Goal: Task Accomplishment & Management: Use online tool/utility

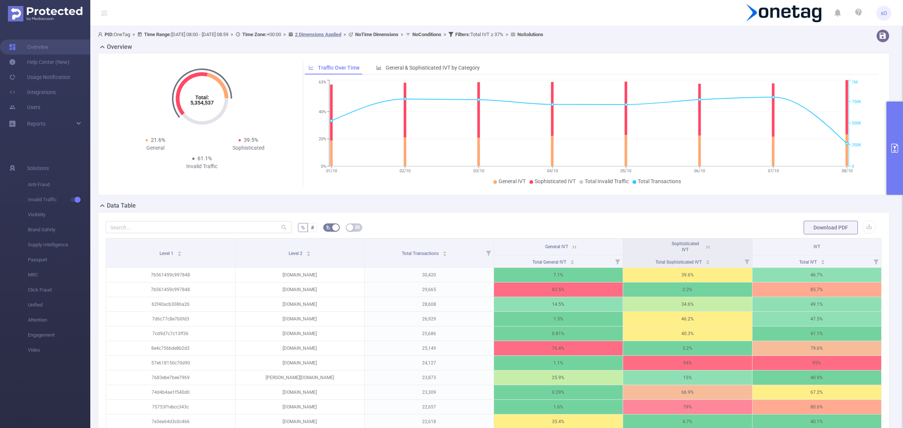
scroll to position [170, 0]
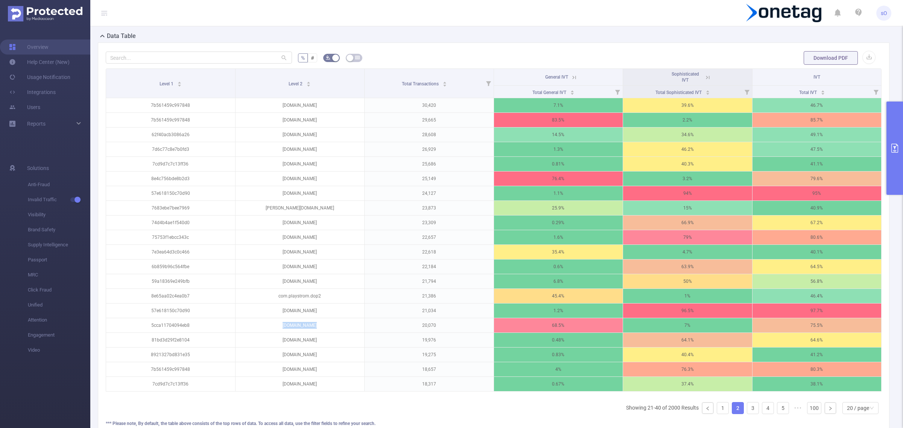
click at [898, 102] on button "primary" at bounding box center [894, 148] width 17 height 93
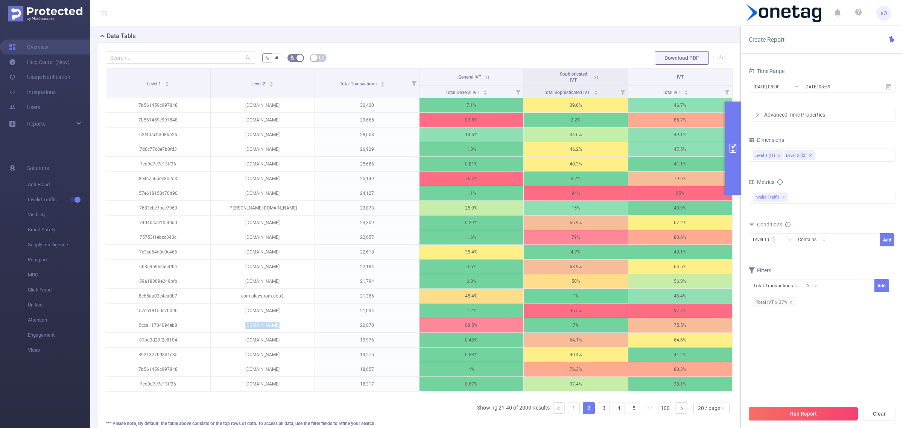
click at [768, 413] on button "Run Report" at bounding box center [802, 414] width 109 height 14
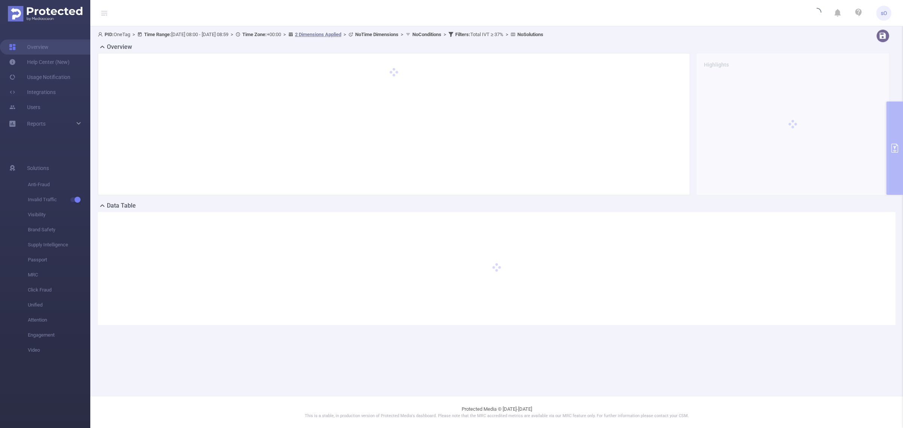
scroll to position [0, 0]
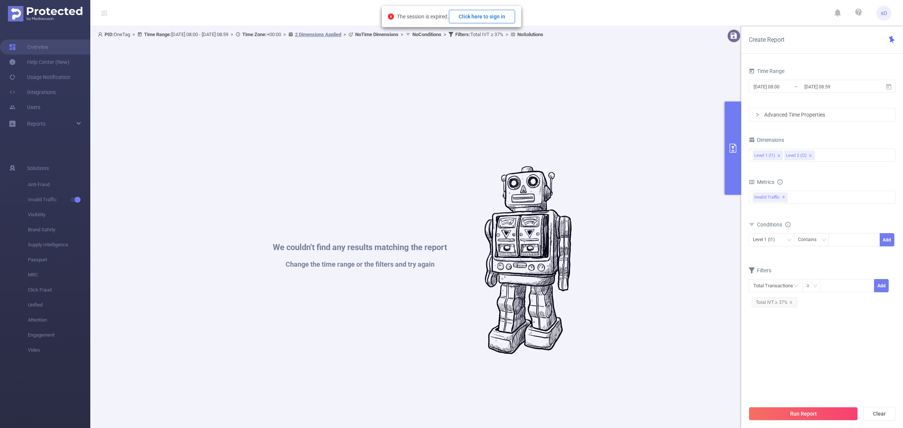
click at [499, 20] on button "Click here to sign in" at bounding box center [482, 17] width 66 height 14
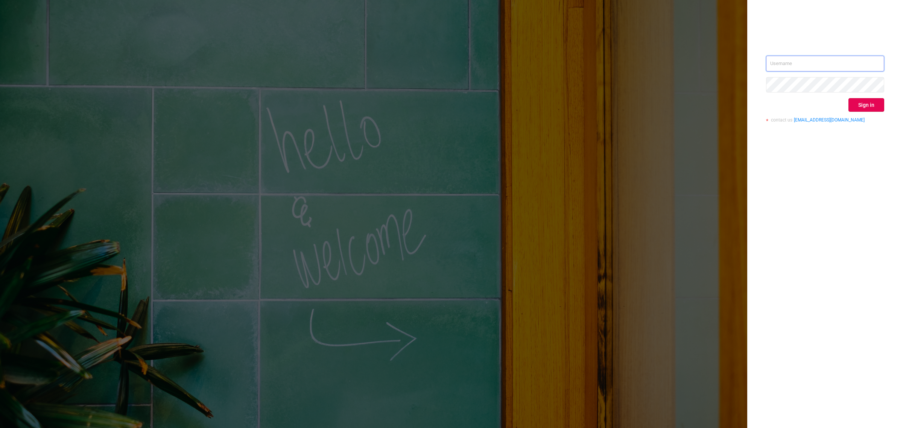
click at [826, 61] on input "text" at bounding box center [825, 64] width 118 height 16
type input "[EMAIL_ADDRESS][DOMAIN_NAME]"
click at [873, 100] on button "Sign in" at bounding box center [866, 105] width 36 height 14
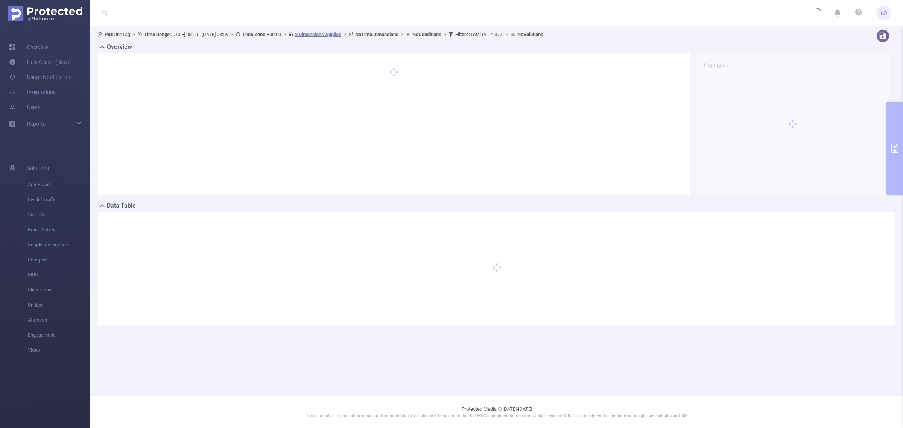
click at [894, 143] on div "Overview Highlights" at bounding box center [496, 121] width 797 height 159
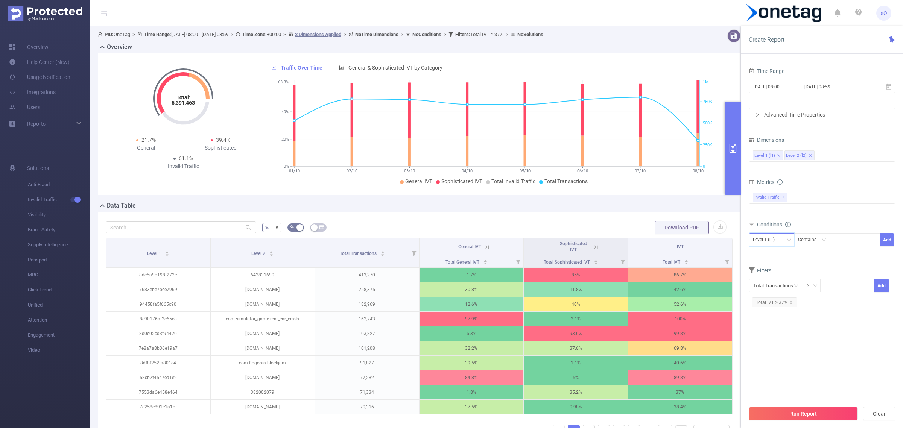
click at [777, 243] on div "Level 1 (l1)" at bounding box center [765, 240] width 27 height 12
click at [777, 264] on li "Level 2 (l2)" at bounding box center [771, 268] width 46 height 12
click at [810, 241] on div "Contains" at bounding box center [810, 240] width 24 height 12
click at [802, 267] on li "Is" at bounding box center [818, 268] width 50 height 12
click at [837, 243] on div at bounding box center [853, 240] width 43 height 12
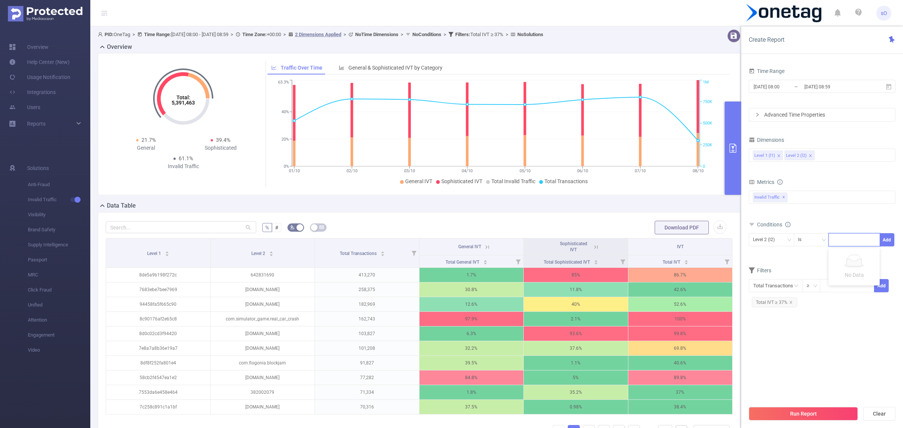
paste input "porcupinepress"
type input "porcupinepress"
click at [841, 257] on li "porcupinepress" at bounding box center [854, 256] width 53 height 12
click at [869, 240] on icon "icon: close" at bounding box center [871, 240] width 4 height 4
click at [859, 245] on div at bounding box center [853, 240] width 43 height 12
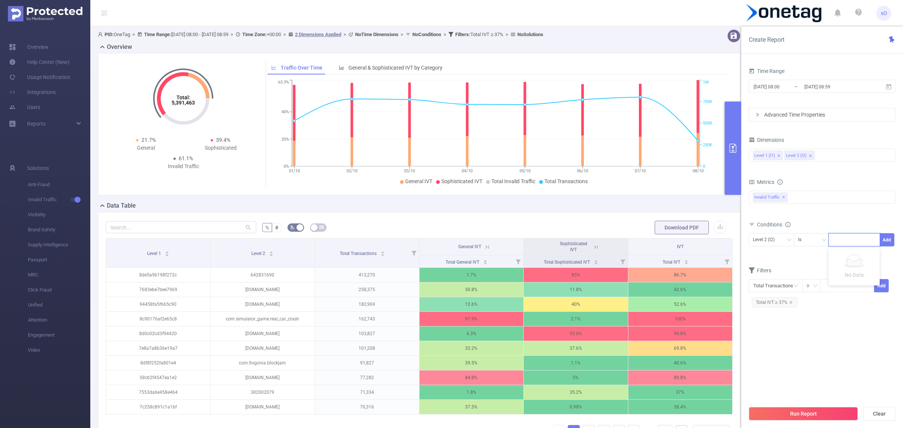
paste input "porcupinepress"
type input "[DOMAIN_NAME]"
click at [867, 256] on li "[DOMAIN_NAME]" at bounding box center [856, 256] width 57 height 12
click at [886, 215] on div "Total General IVT Data Centers Disclosed Bots Known Crawlers Irregular Activity…" at bounding box center [821, 202] width 147 height 27
click at [790, 312] on icon "icon: close" at bounding box center [791, 314] width 4 height 4
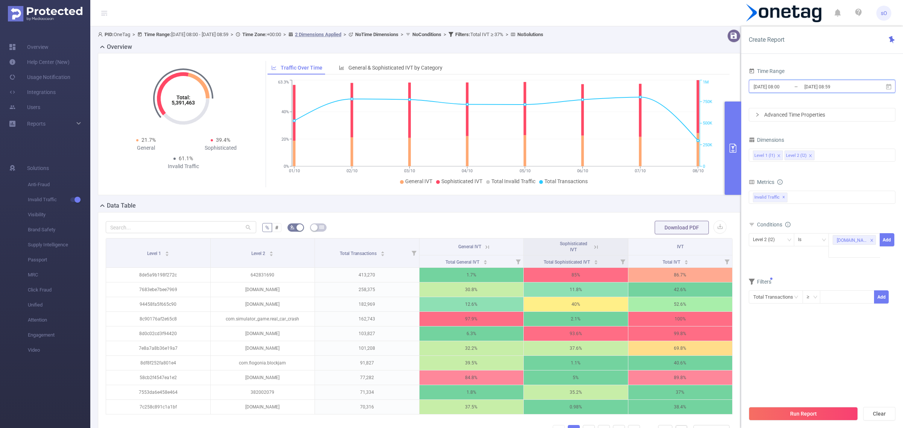
click at [887, 82] on span "[DATE] 08:00 _ [DATE] 08:59" at bounding box center [821, 86] width 147 height 13
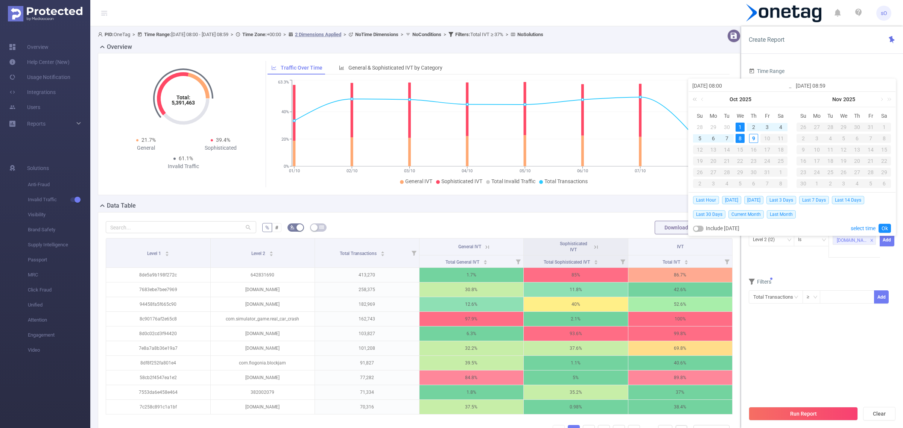
click at [698, 99] on link at bounding box center [696, 99] width 10 height 15
click at [702, 98] on link at bounding box center [702, 99] width 7 height 15
click at [788, 97] on link at bounding box center [784, 99] width 10 height 15
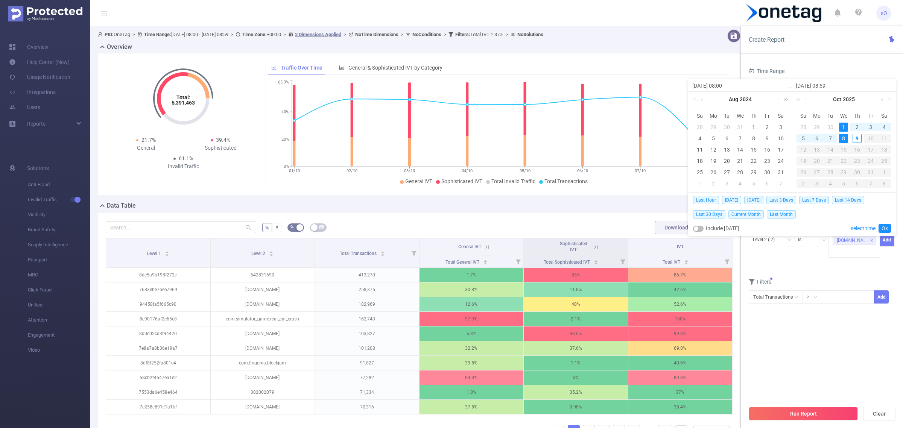
click at [788, 97] on link at bounding box center [784, 99] width 10 height 15
click at [699, 98] on link at bounding box center [702, 99] width 7 height 15
click at [696, 98] on link at bounding box center [696, 99] width 10 height 15
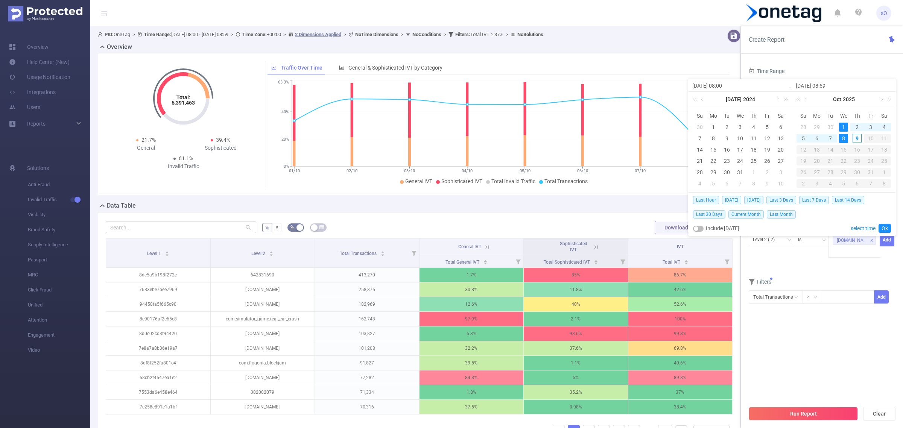
click at [792, 100] on div "[DATE]" at bounding box center [843, 99] width 103 height 15
click at [788, 100] on link at bounding box center [784, 99] width 10 height 15
click at [698, 99] on link at bounding box center [696, 99] width 10 height 15
click at [703, 100] on link at bounding box center [702, 99] width 7 height 15
click at [775, 124] on td "1" at bounding box center [781, 126] width 14 height 11
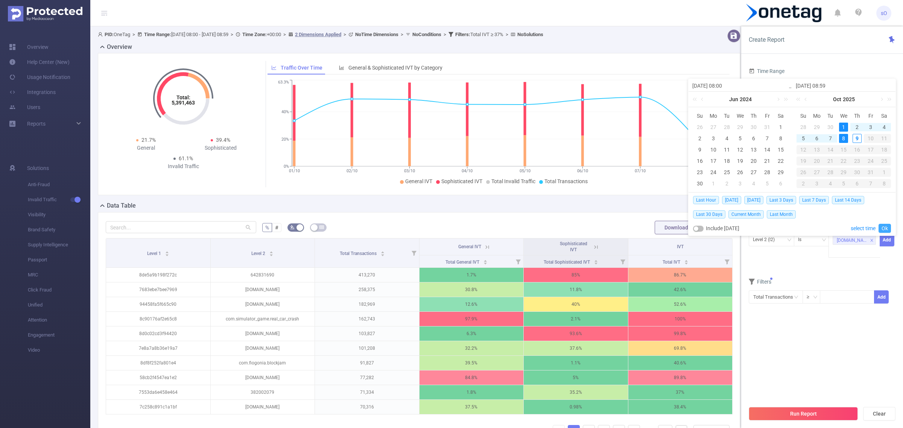
click at [889, 228] on link "Ok" at bounding box center [884, 228] width 12 height 9
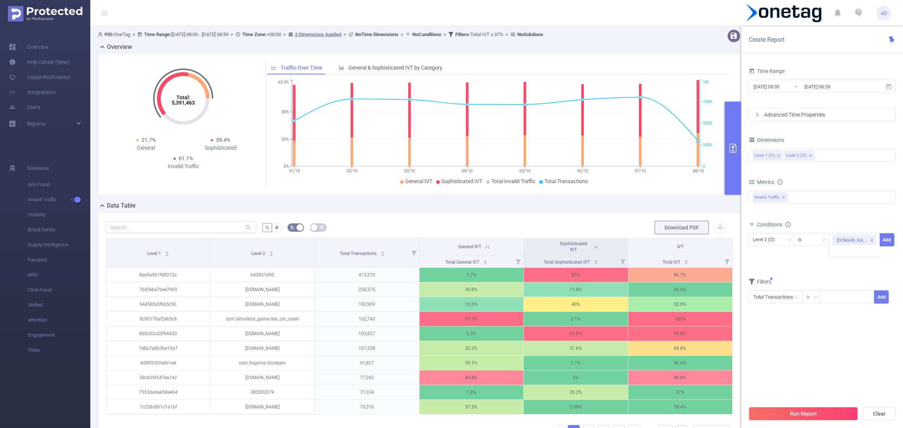
click at [789, 423] on div "Run Report Clear" at bounding box center [822, 413] width 162 height 29
click at [792, 410] on button "Run Report" at bounding box center [802, 414] width 109 height 14
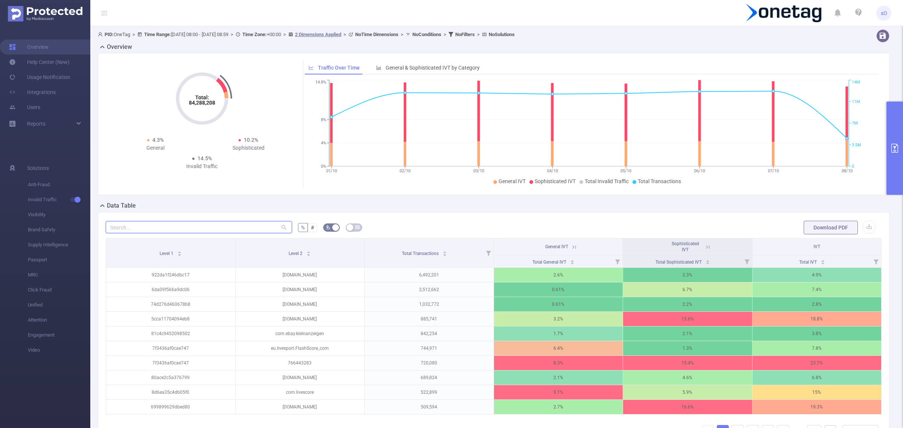
click at [258, 228] on input "text" at bounding box center [199, 227] width 186 height 12
paste input "porcupinepress"
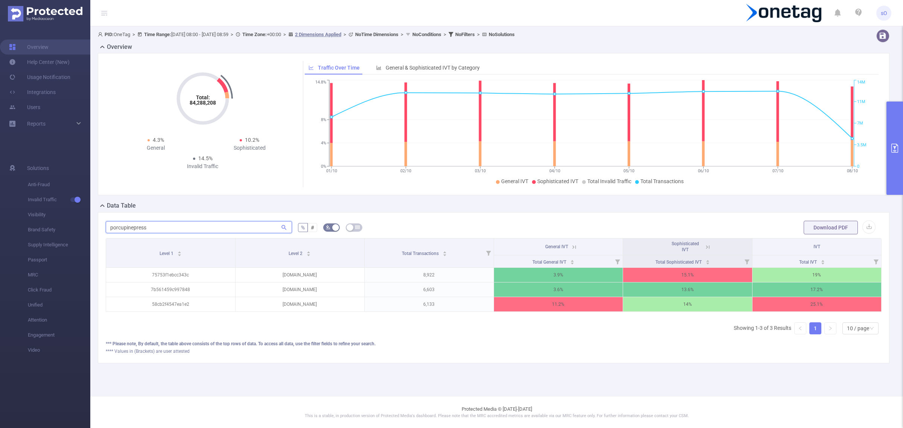
type input "porcupinepress"
click at [889, 147] on button "primary" at bounding box center [894, 148] width 17 height 93
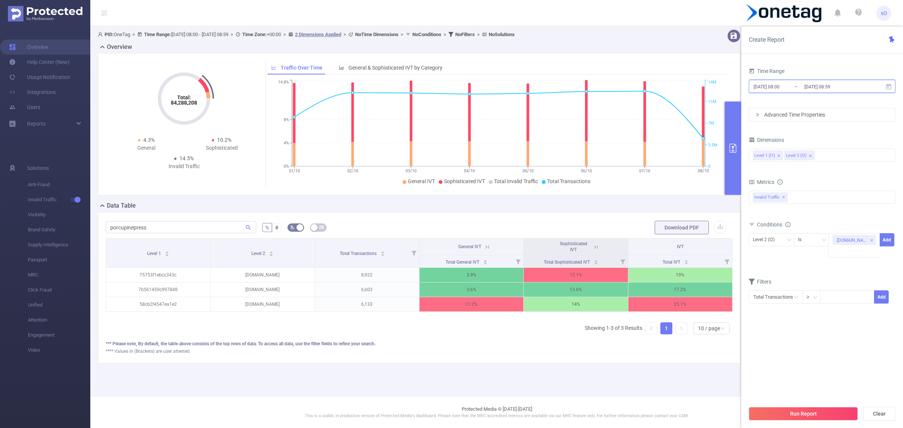
click at [885, 84] on icon at bounding box center [888, 86] width 7 height 7
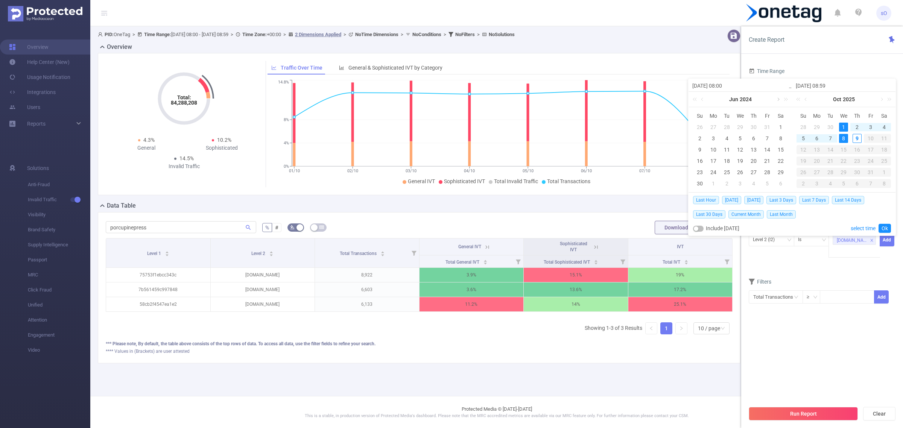
click at [776, 99] on link at bounding box center [777, 99] width 7 height 15
click at [701, 100] on link at bounding box center [702, 99] width 7 height 15
click at [714, 129] on div "1" at bounding box center [712, 127] width 9 height 9
click at [777, 102] on link at bounding box center [777, 99] width 7 height 15
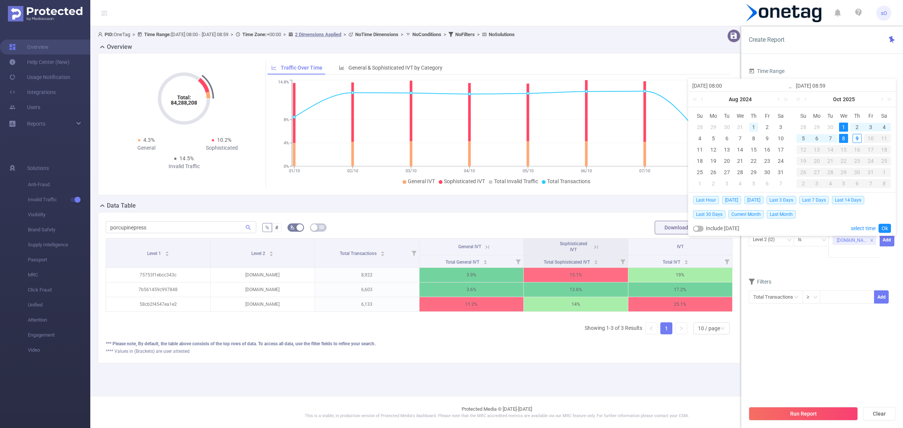
click at [757, 127] on div "1" at bounding box center [753, 127] width 9 height 9
type input "[DATE] 08:00"
type input "[DATE] 08:59"
type input "[DATE] 08:00"
type input "[DATE] 08:59"
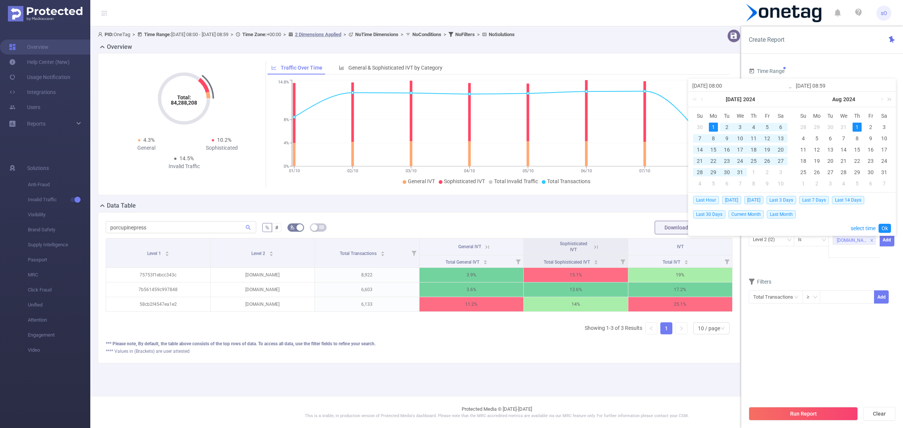
click at [884, 102] on link at bounding box center [888, 99] width 10 height 15
click at [883, 100] on link at bounding box center [888, 99] width 10 height 15
click at [745, 173] on td "31" at bounding box center [740, 172] width 14 height 11
click at [804, 101] on link at bounding box center [805, 99] width 7 height 15
click at [783, 97] on link at bounding box center [784, 99] width 10 height 15
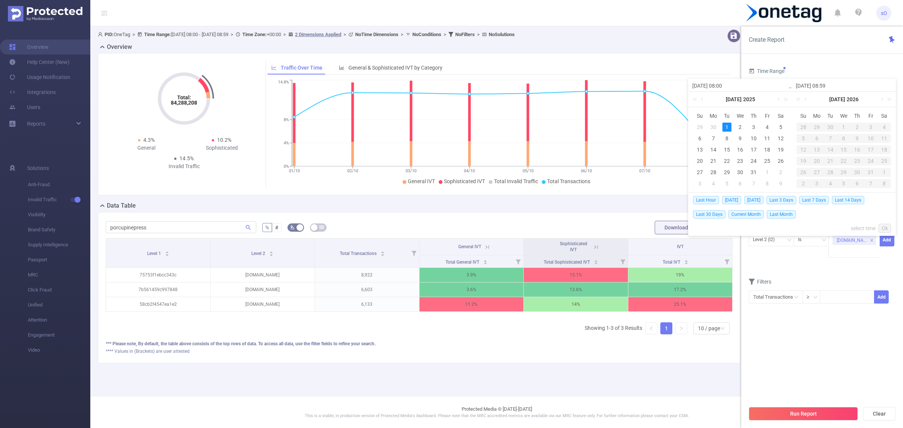
click at [727, 129] on div "1" at bounding box center [726, 127] width 9 height 9
type input "[DATE] 08:00"
type input "[DATE] 08:59"
type input "[DATE] 08:00"
type input "[DATE] 08:59"
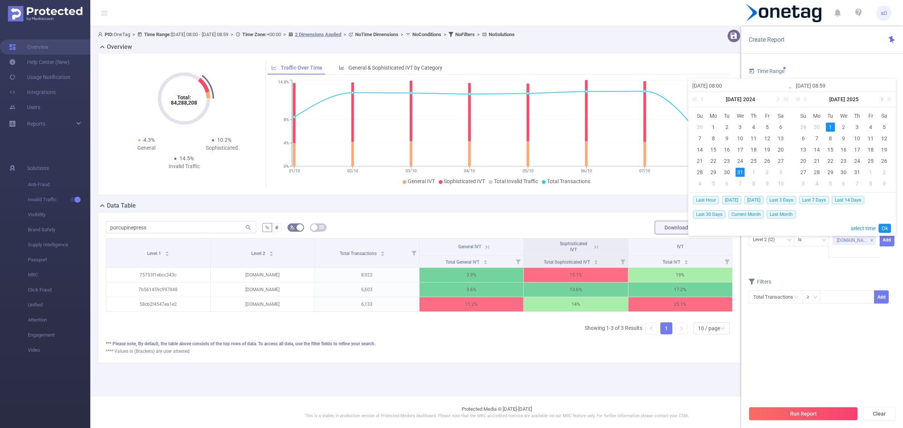
click at [878, 95] on link at bounding box center [880, 99] width 7 height 15
click at [776, 101] on link at bounding box center [777, 99] width 7 height 15
click at [784, 98] on link at bounding box center [784, 99] width 10 height 15
click at [766, 128] on div "1" at bounding box center [766, 127] width 9 height 9
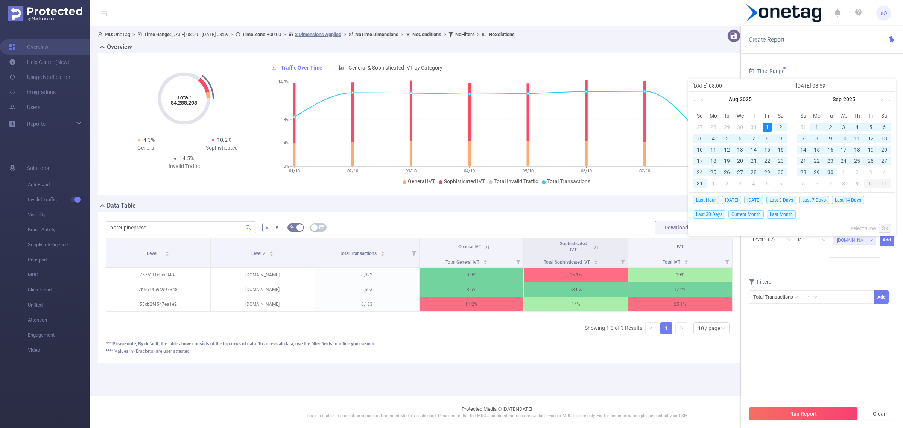
click at [766, 128] on div "1" at bounding box center [766, 127] width 9 height 9
type input "[DATE] 08:00"
type input "[DATE] 08:59"
type input "[DATE] 08:00"
type input "[DATE] 08:59"
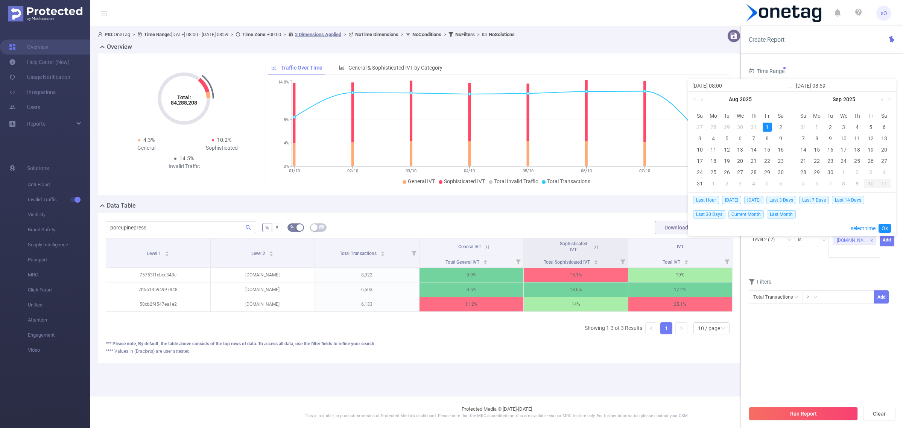
click at [766, 128] on div "1" at bounding box center [766, 127] width 9 height 9
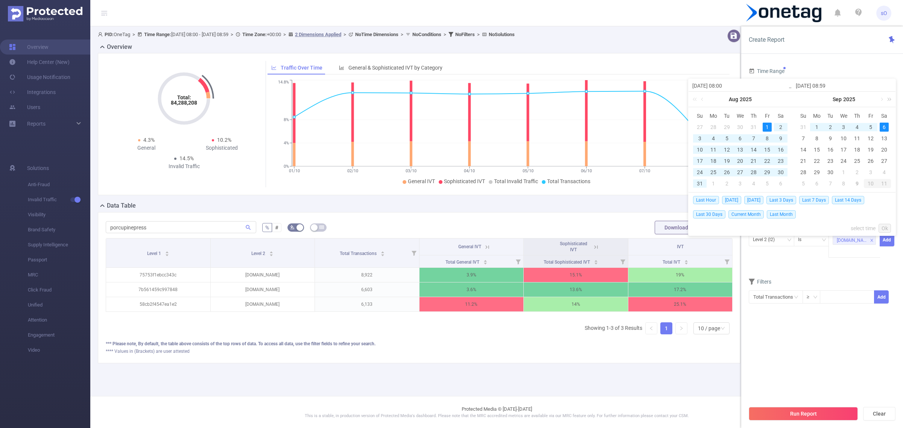
click at [883, 101] on link at bounding box center [888, 99] width 10 height 15
click at [798, 98] on link at bounding box center [799, 99] width 10 height 15
click at [879, 95] on link at bounding box center [880, 99] width 7 height 15
click at [856, 136] on div "9" at bounding box center [856, 138] width 9 height 9
type input "[DATE] 08:59"
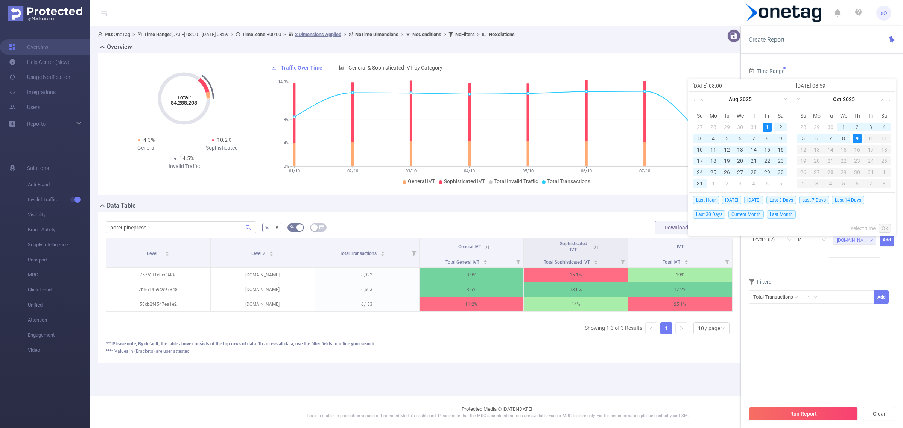
type input "[DATE] 08:59"
click at [704, 99] on link at bounding box center [702, 99] width 7 height 15
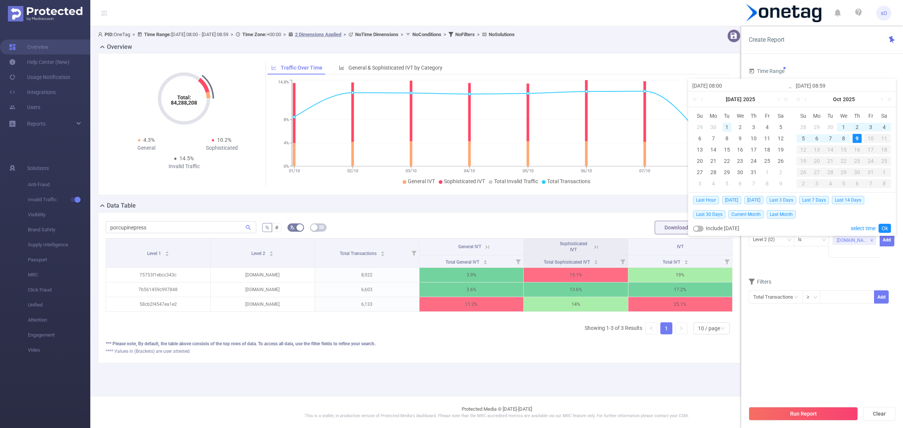
click at [724, 129] on div "1" at bounding box center [726, 127] width 9 height 9
click at [857, 137] on div "9" at bounding box center [856, 138] width 9 height 9
type input "[DATE] 08:00"
click at [886, 230] on link "Ok" at bounding box center [884, 228] width 12 height 9
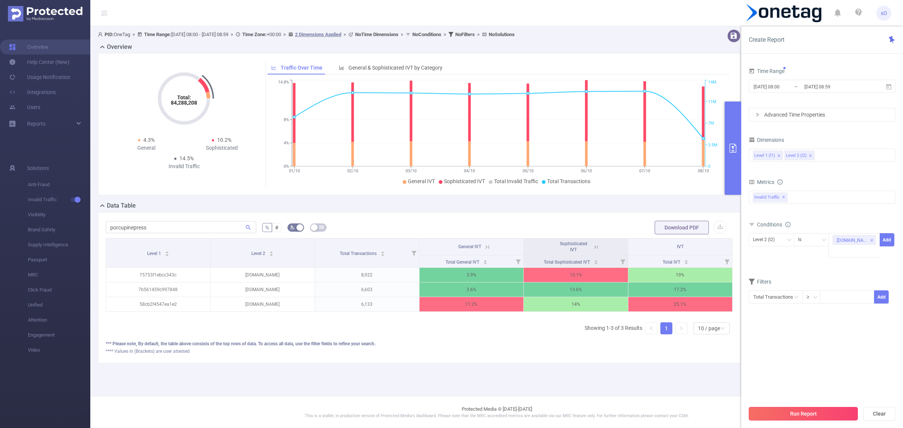
click at [813, 418] on button "Run Report" at bounding box center [802, 414] width 109 height 14
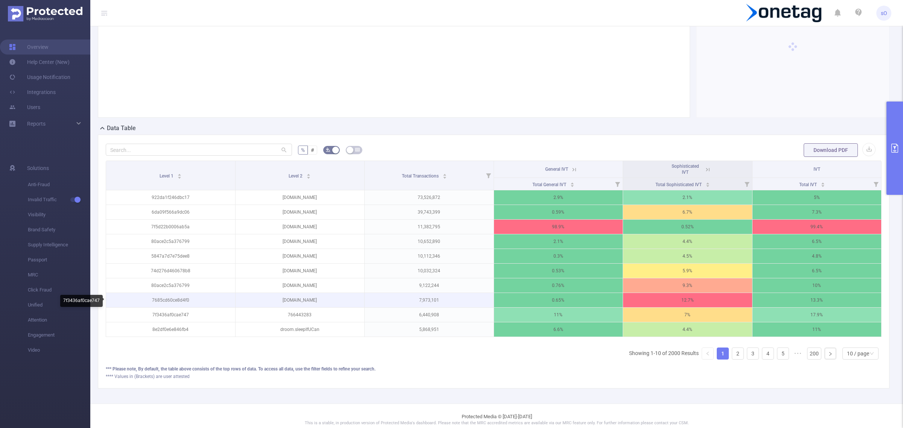
scroll to position [93, 0]
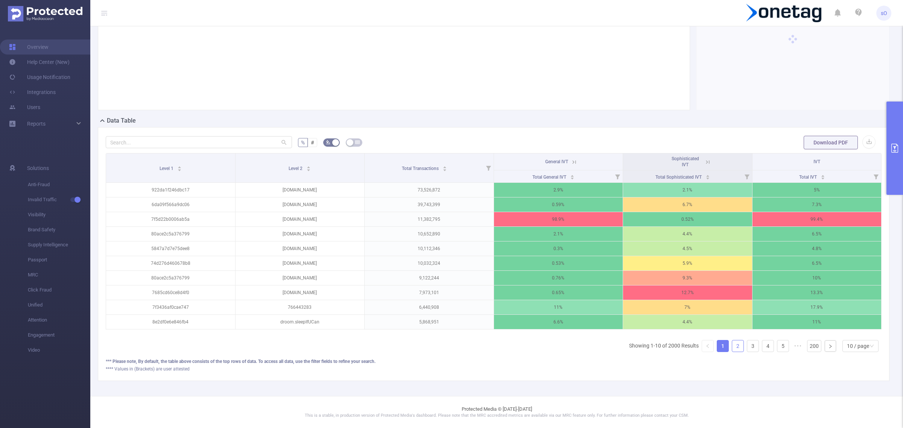
click at [732, 345] on link "2" at bounding box center [737, 345] width 11 height 11
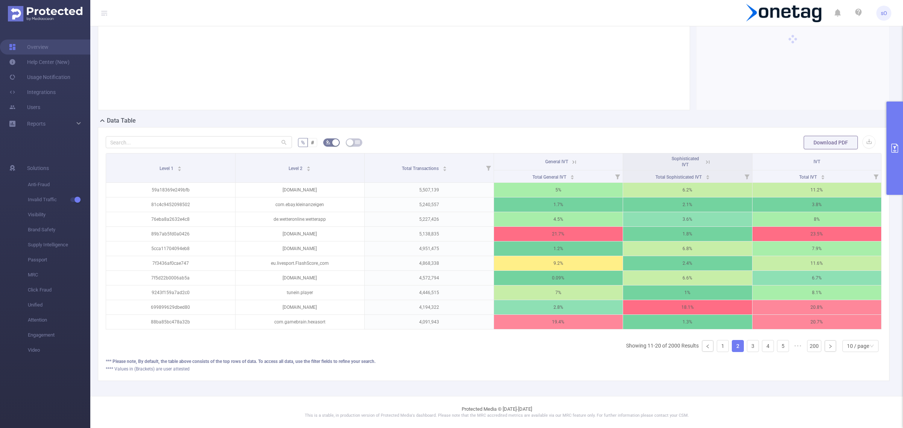
click at [732, 345] on link "2" at bounding box center [737, 345] width 11 height 11
click at [164, 136] on input "text" at bounding box center [199, 142] width 186 height 12
paste input "porcupinepress"
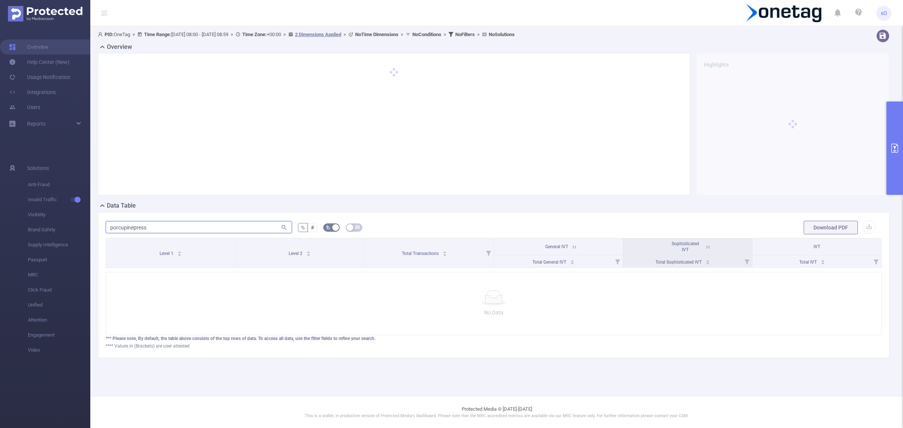
scroll to position [0, 0]
type input "porcupinepress"
click at [893, 119] on button "primary" at bounding box center [894, 148] width 17 height 93
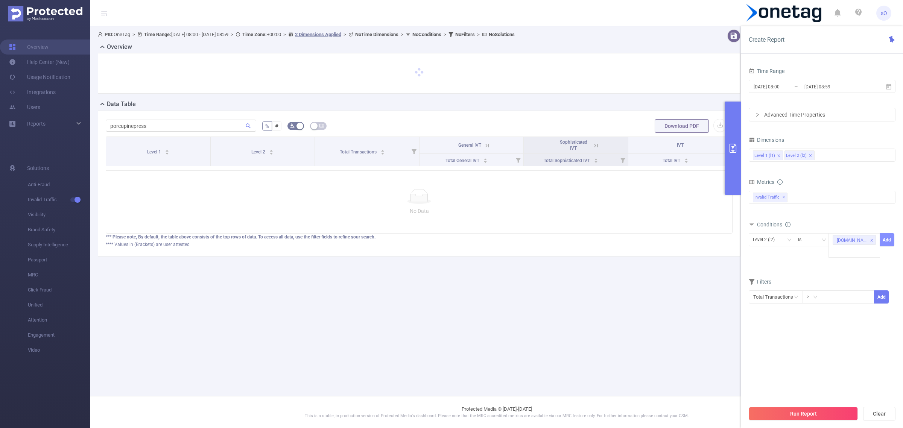
click at [890, 238] on button "Add" at bounding box center [886, 239] width 15 height 13
click at [807, 410] on button "Run Report" at bounding box center [802, 414] width 109 height 14
